Goal: Transaction & Acquisition: Download file/media

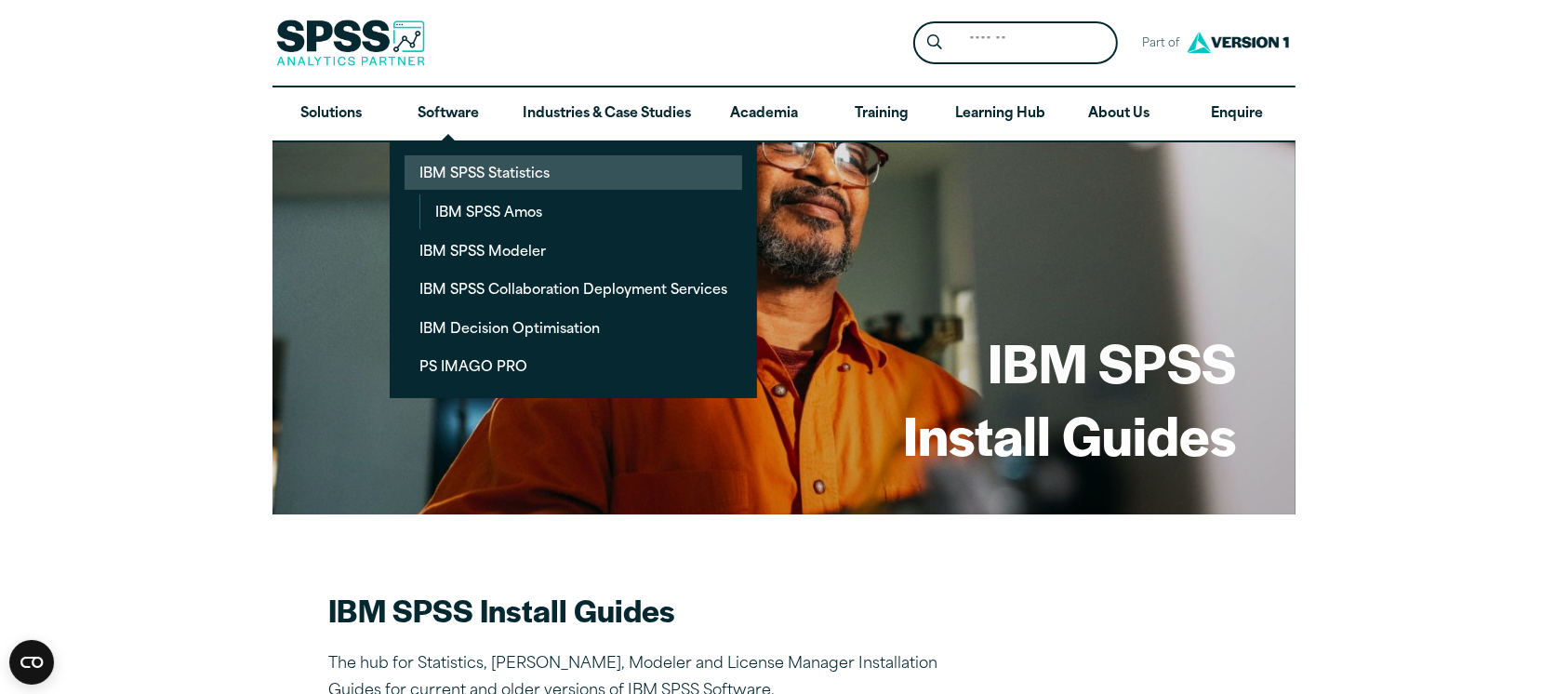
click at [457, 176] on link "IBM SPSS Statistics" at bounding box center [573, 172] width 338 height 35
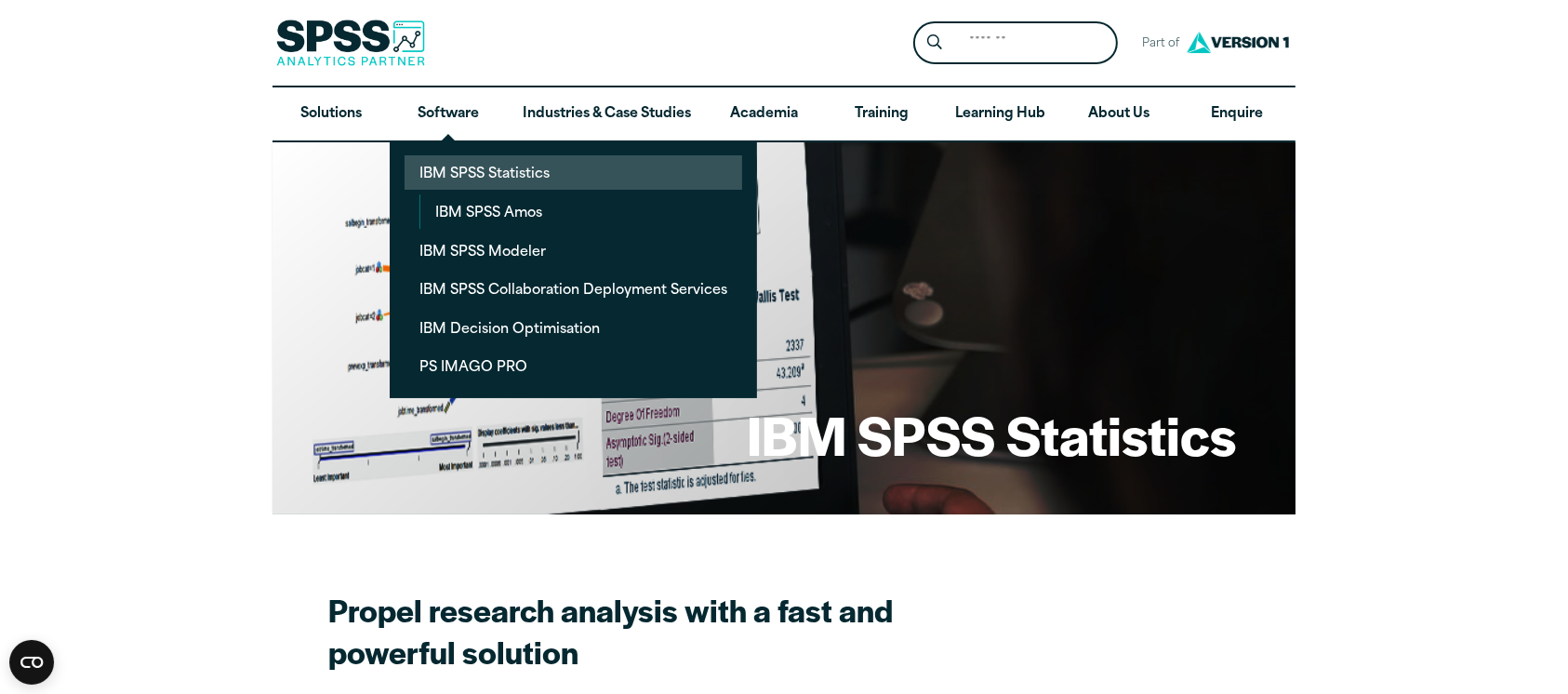
click at [451, 171] on link "IBM SPSS Statistics" at bounding box center [573, 172] width 338 height 35
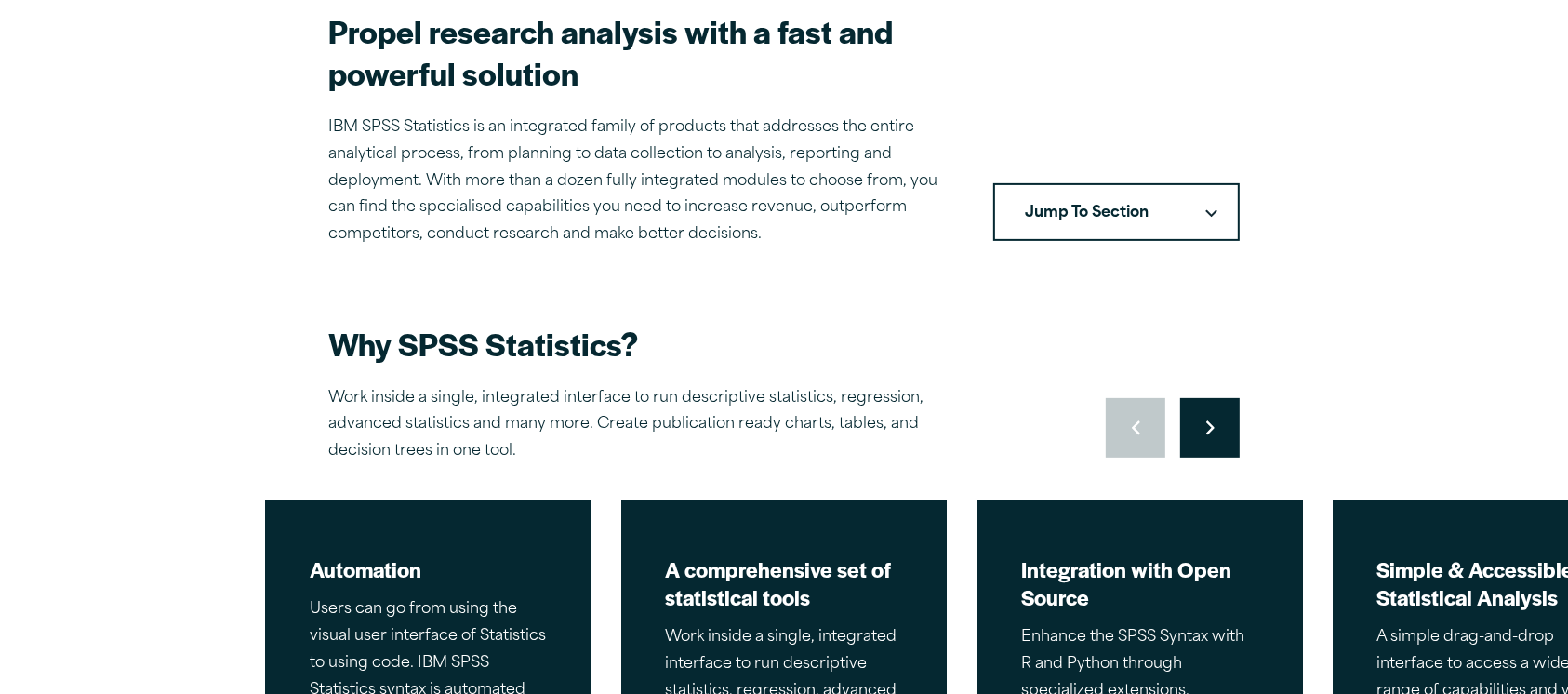
click at [1202, 215] on button "Jump To Section" at bounding box center [1116, 212] width 246 height 58
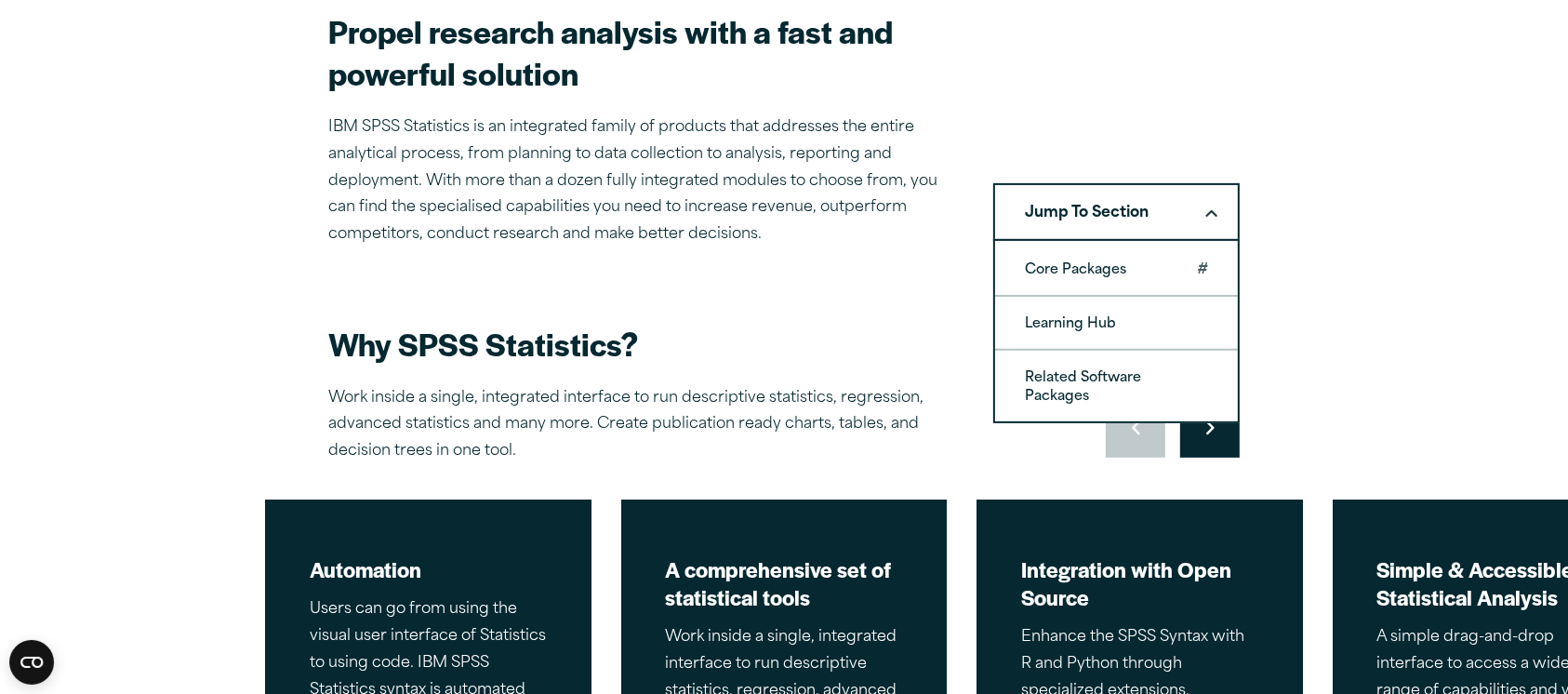
click at [1144, 261] on link "Core Packages" at bounding box center [1116, 268] width 242 height 52
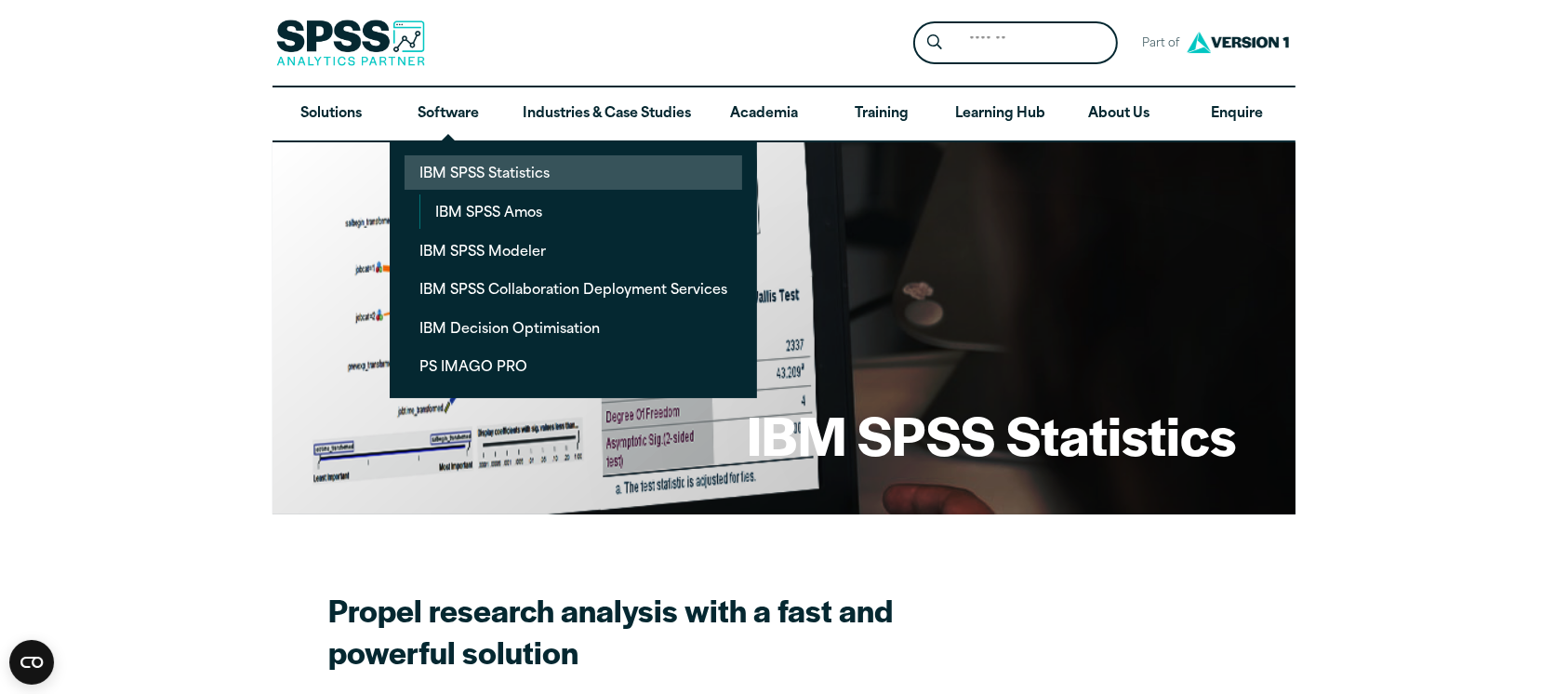
click at [497, 180] on link "IBM SPSS Statistics" at bounding box center [573, 172] width 338 height 35
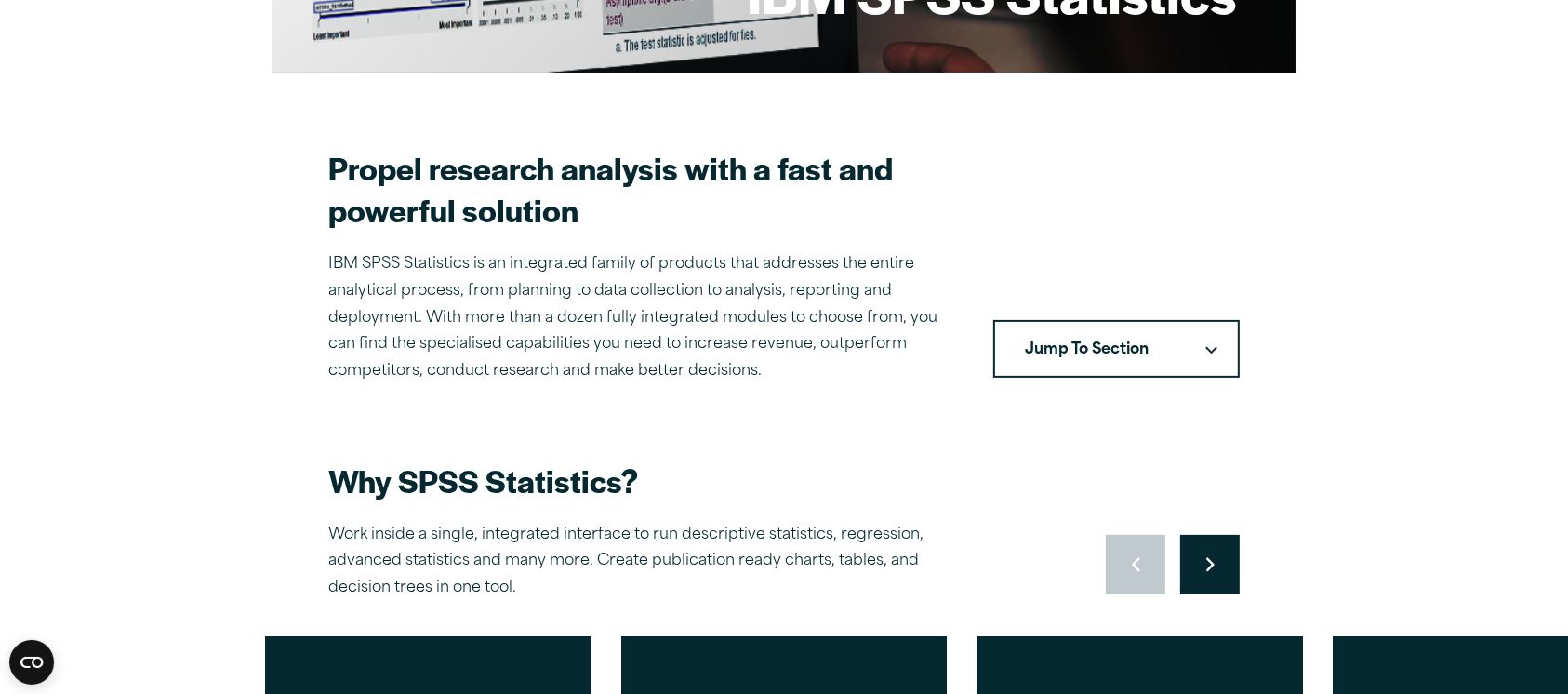
scroll to position [413, 0]
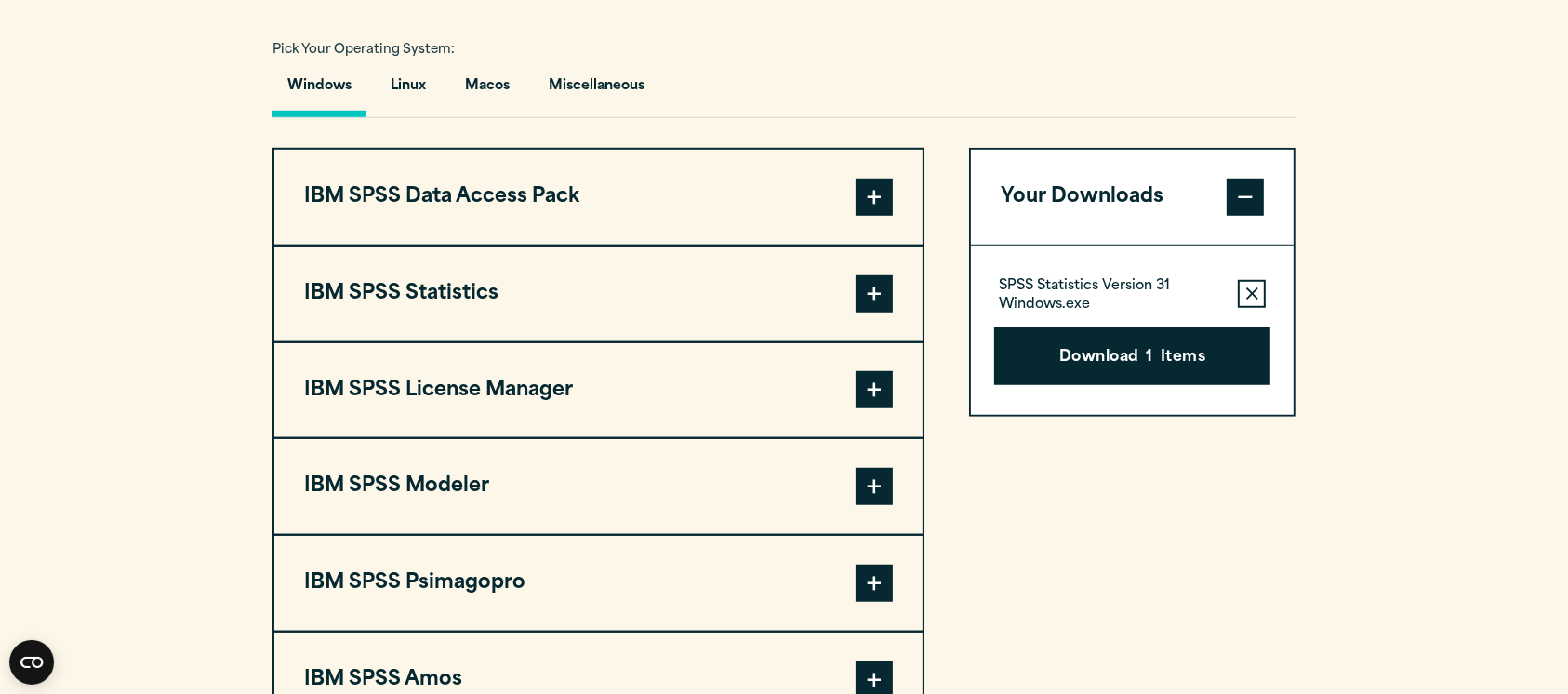
scroll to position [1293, 0]
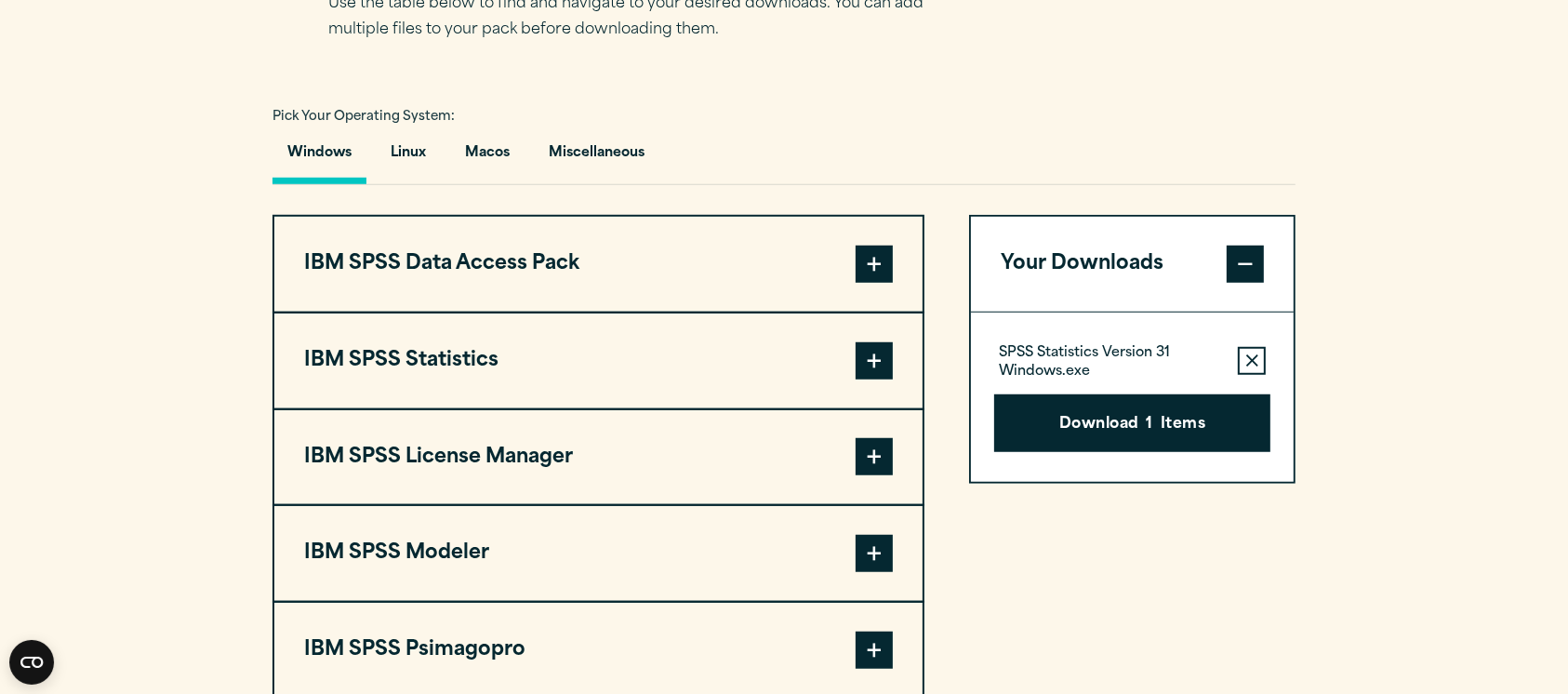
click at [859, 353] on span at bounding box center [873, 360] width 37 height 37
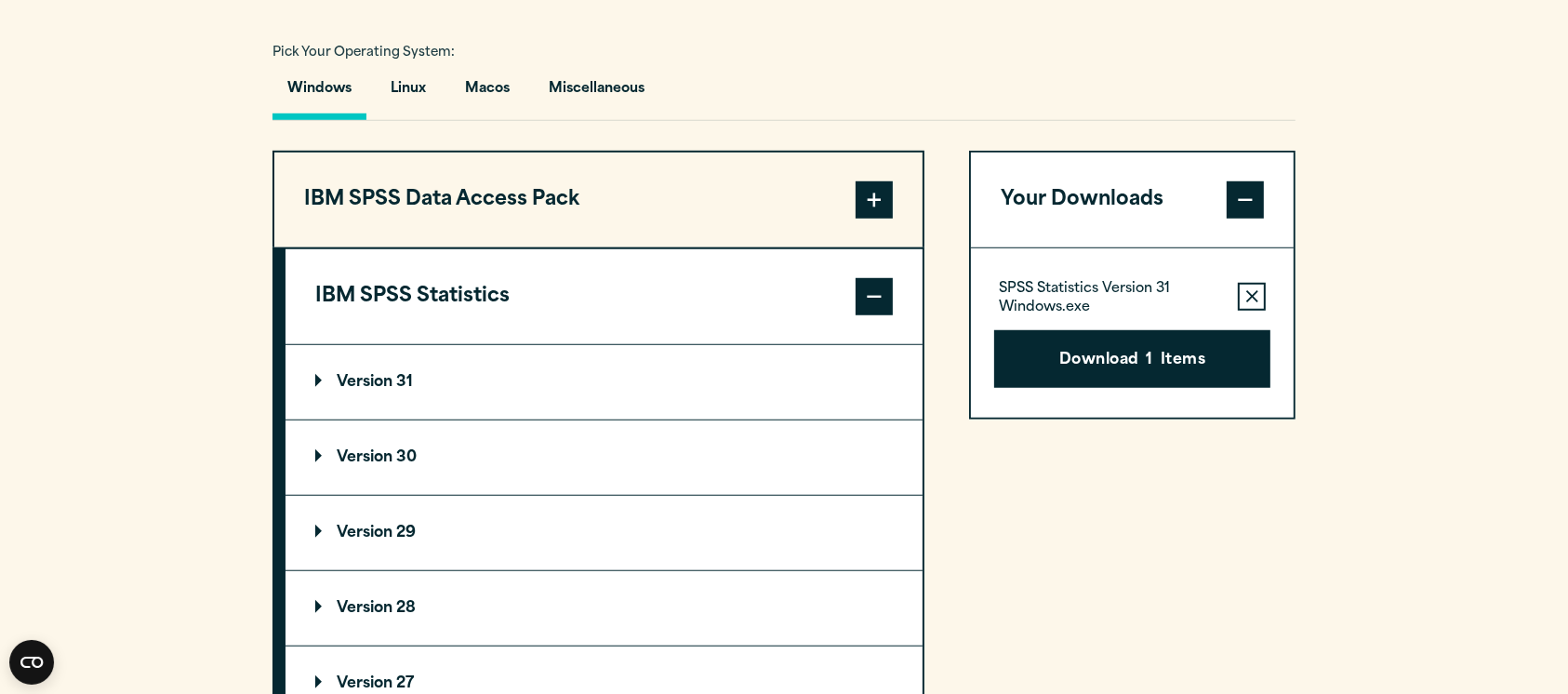
scroll to position [1541, 0]
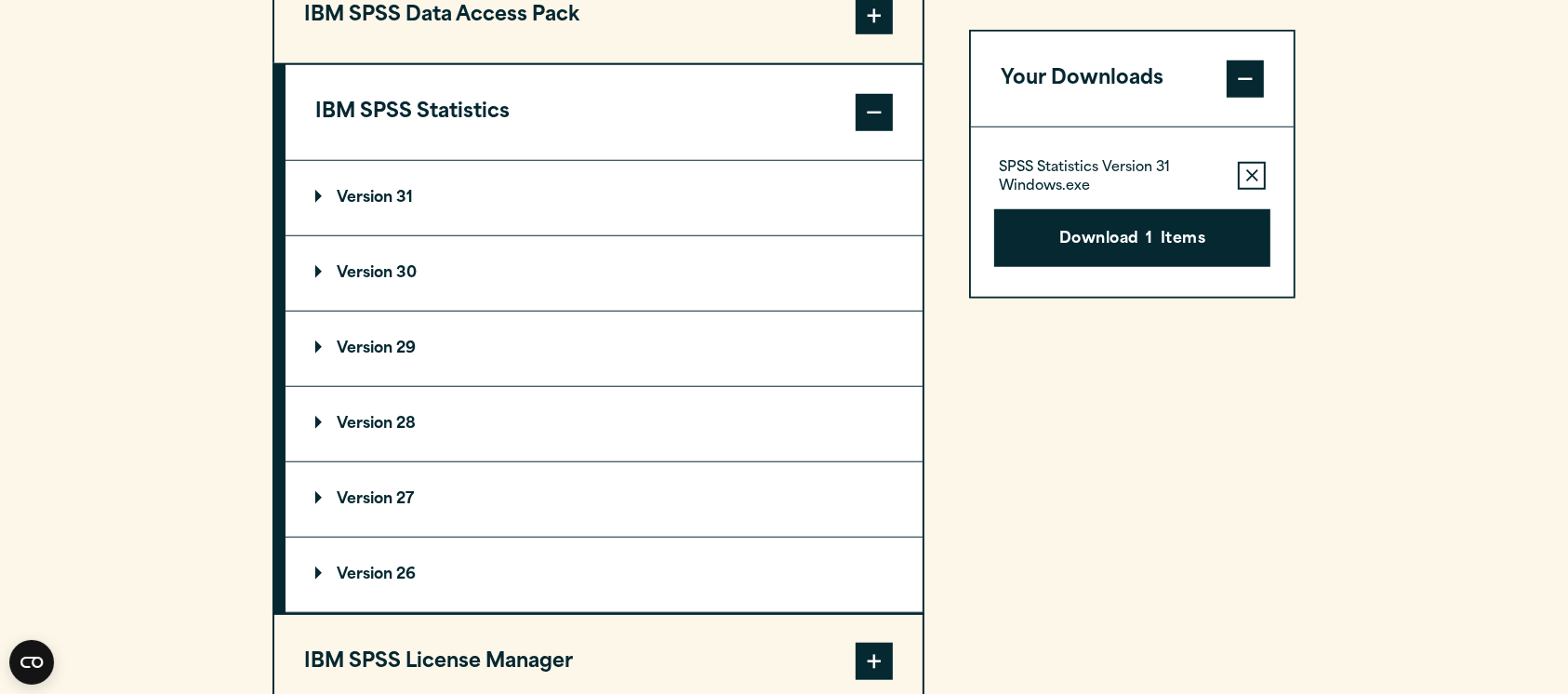
click at [411, 186] on summary "Version 31" at bounding box center [603, 198] width 637 height 75
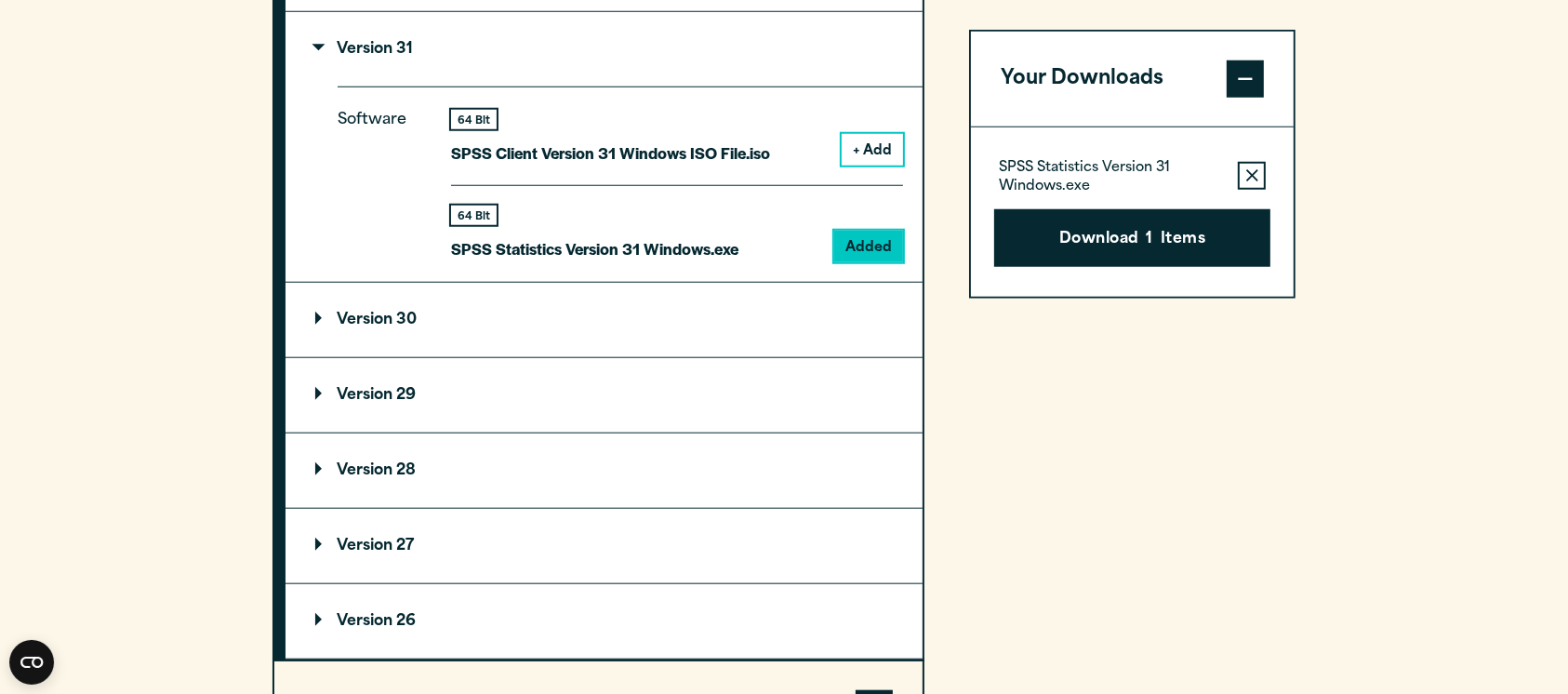
scroll to position [1705, 0]
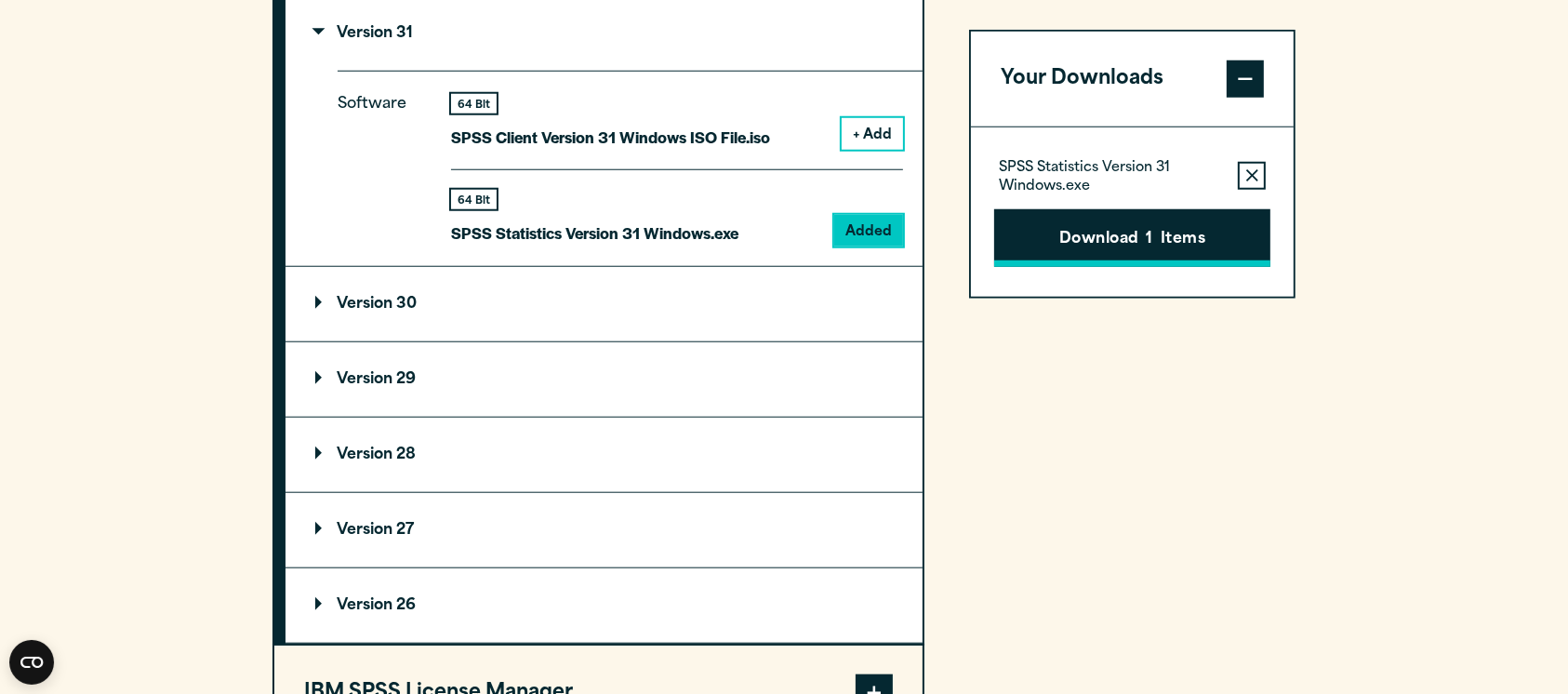
click at [1042, 232] on button "Download 1 Items" at bounding box center [1132, 239] width 276 height 58
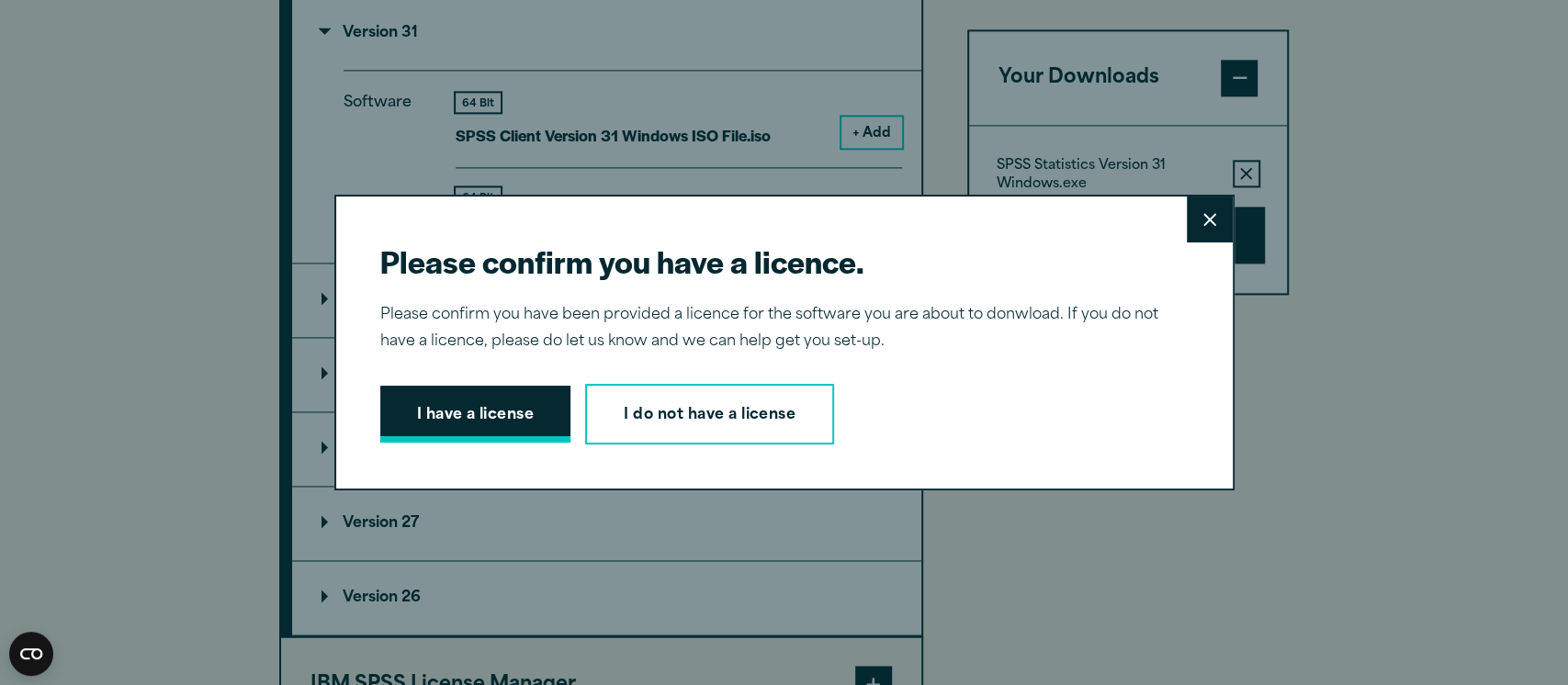
click at [530, 417] on button "I have a license" at bounding box center [475, 414] width 191 height 57
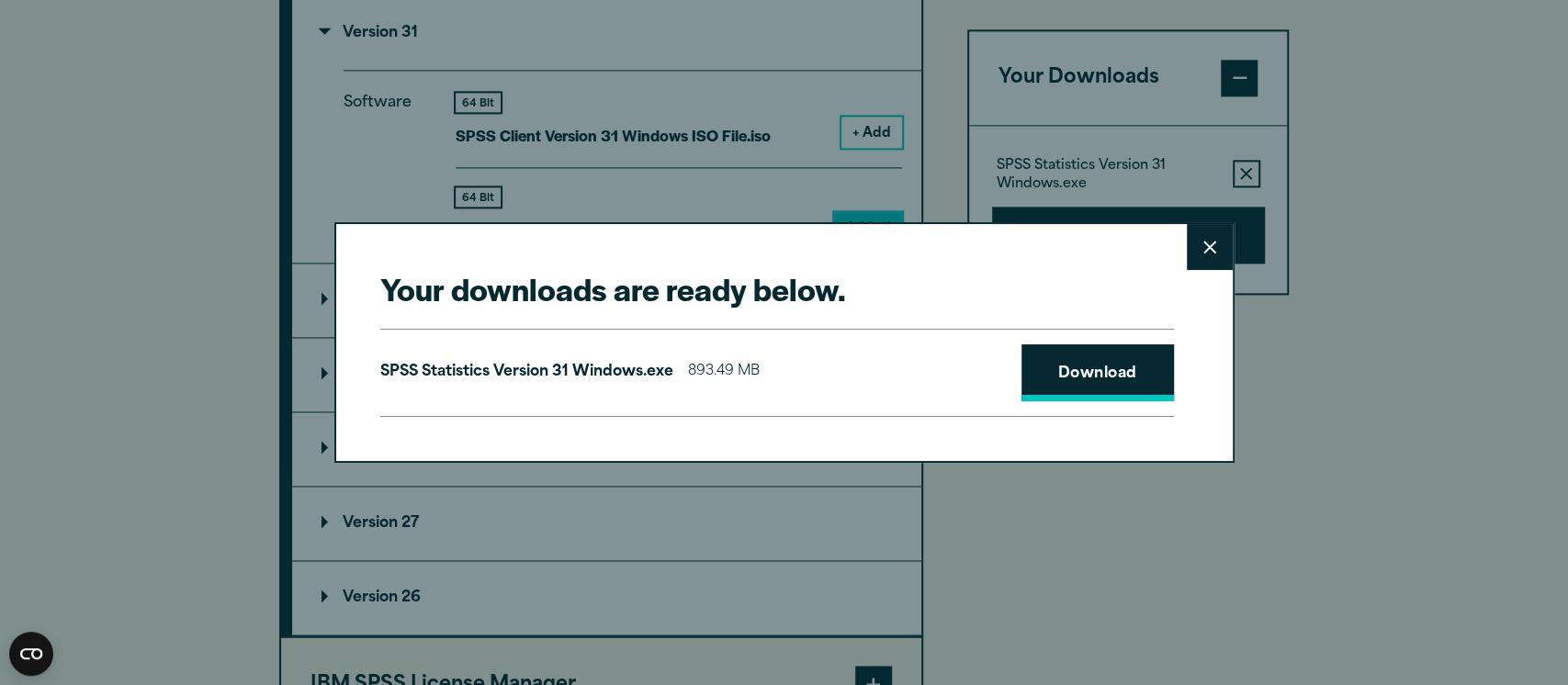
click at [1066, 369] on link "Download" at bounding box center [1098, 373] width 152 height 57
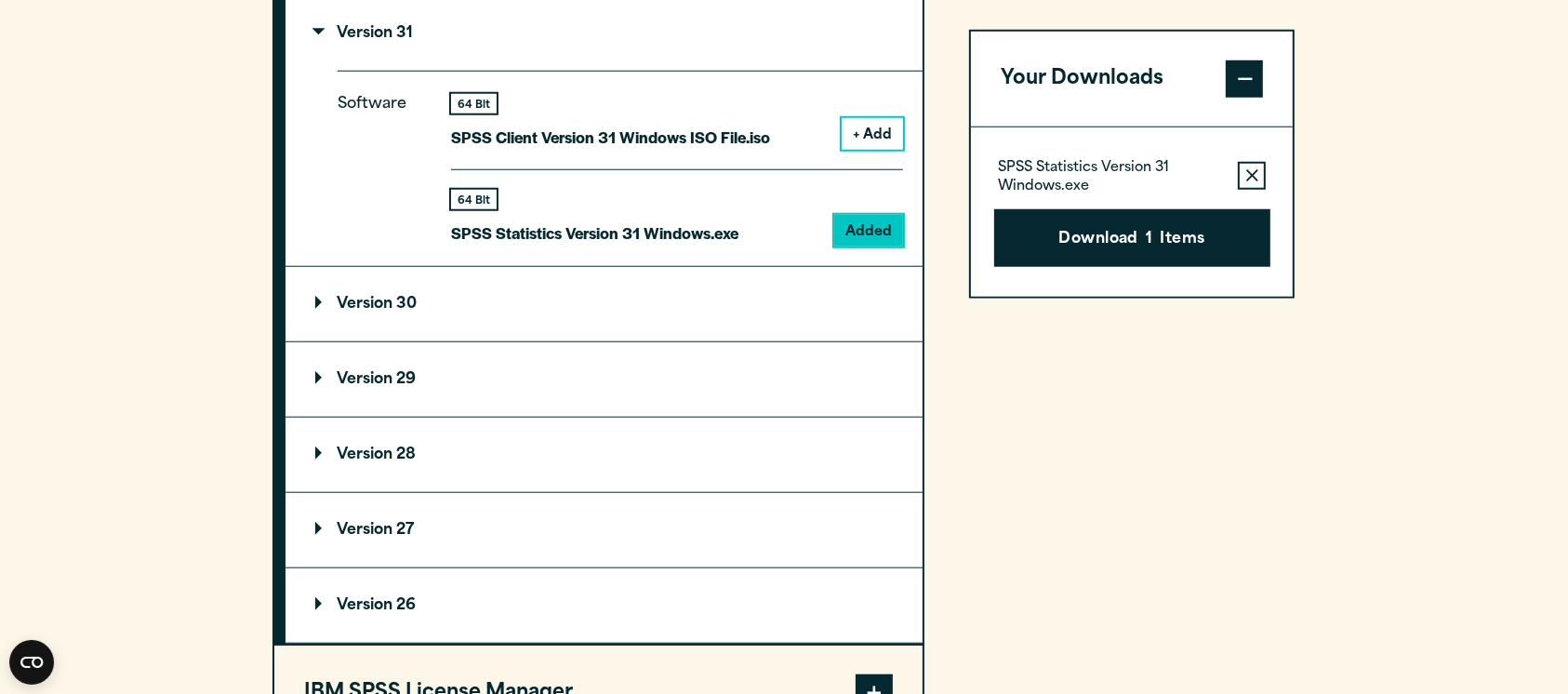
drag, startPoint x: 1549, startPoint y: 4, endPoint x: 1467, endPoint y: 131, distance: 151.2
click at [1467, 131] on div "Your downloads are ready below. Close SPSS Statistics Version 31 Windows.exe 89…" at bounding box center [784, 347] width 1568 height 694
click at [1332, 58] on section "Select your software downloads Use the table below to find and navigate to your…" at bounding box center [784, 273] width 1568 height 1636
